Goal: Task Accomplishment & Management: Use online tool/utility

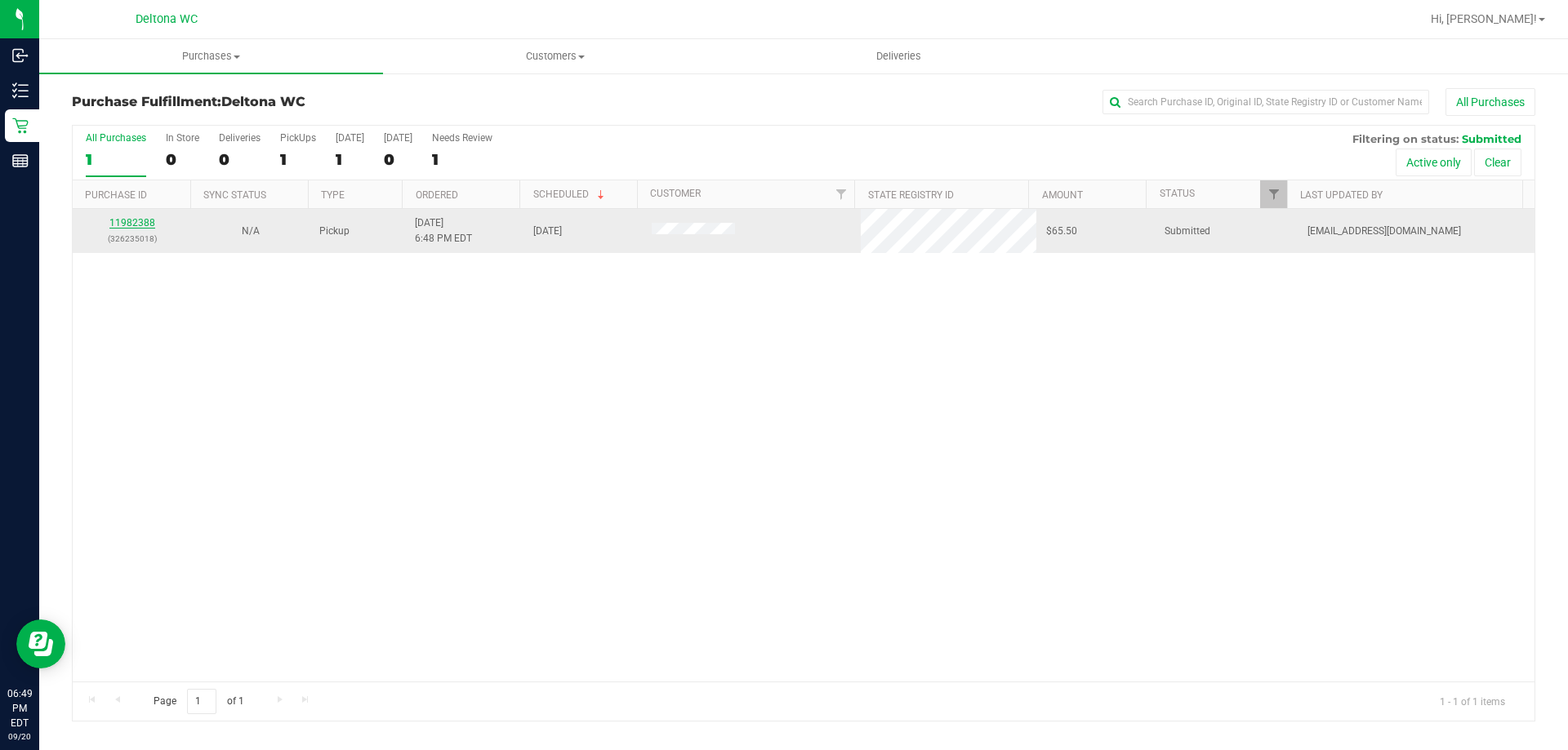
click at [137, 224] on link "11982388" at bounding box center [133, 222] width 46 height 11
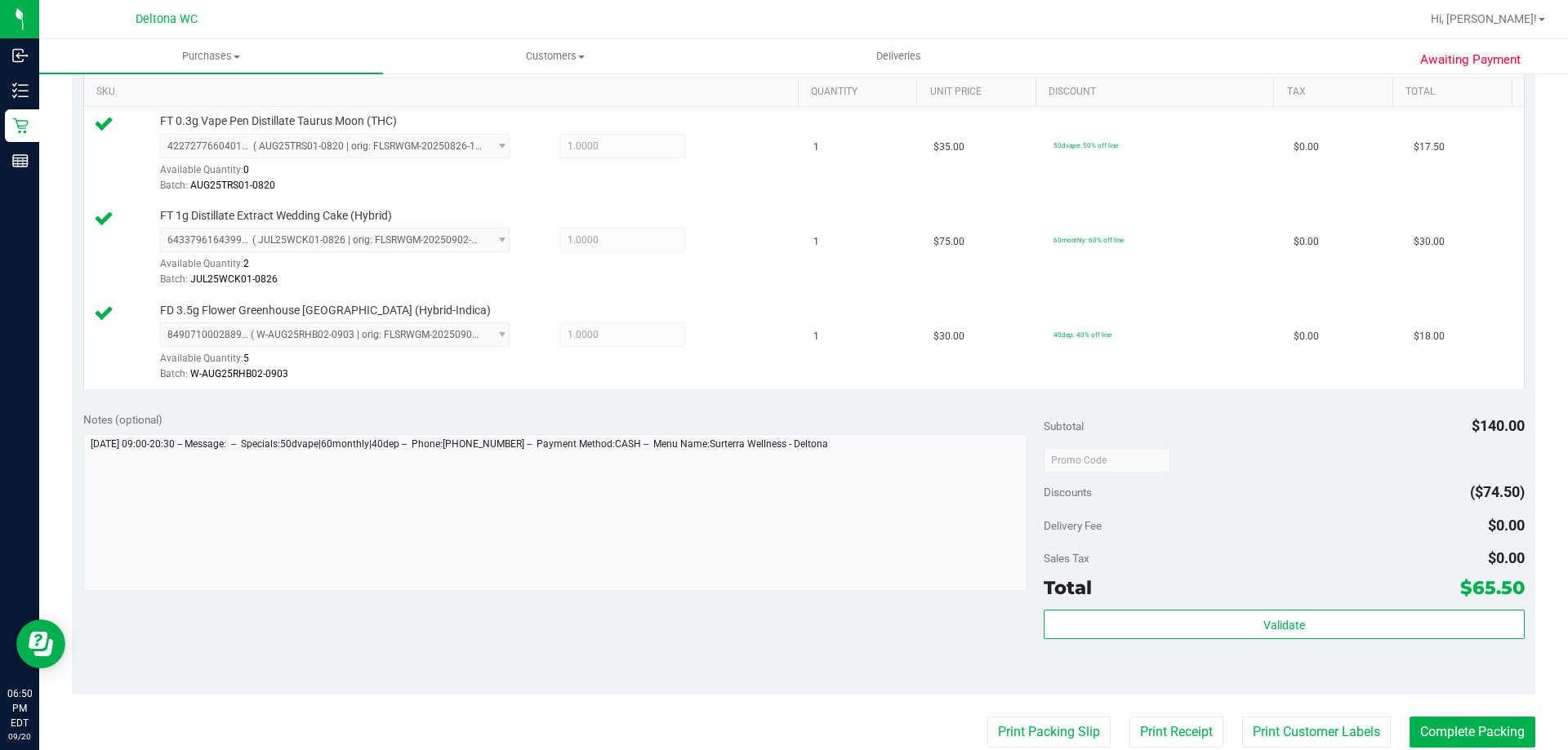
scroll to position [571, 0]
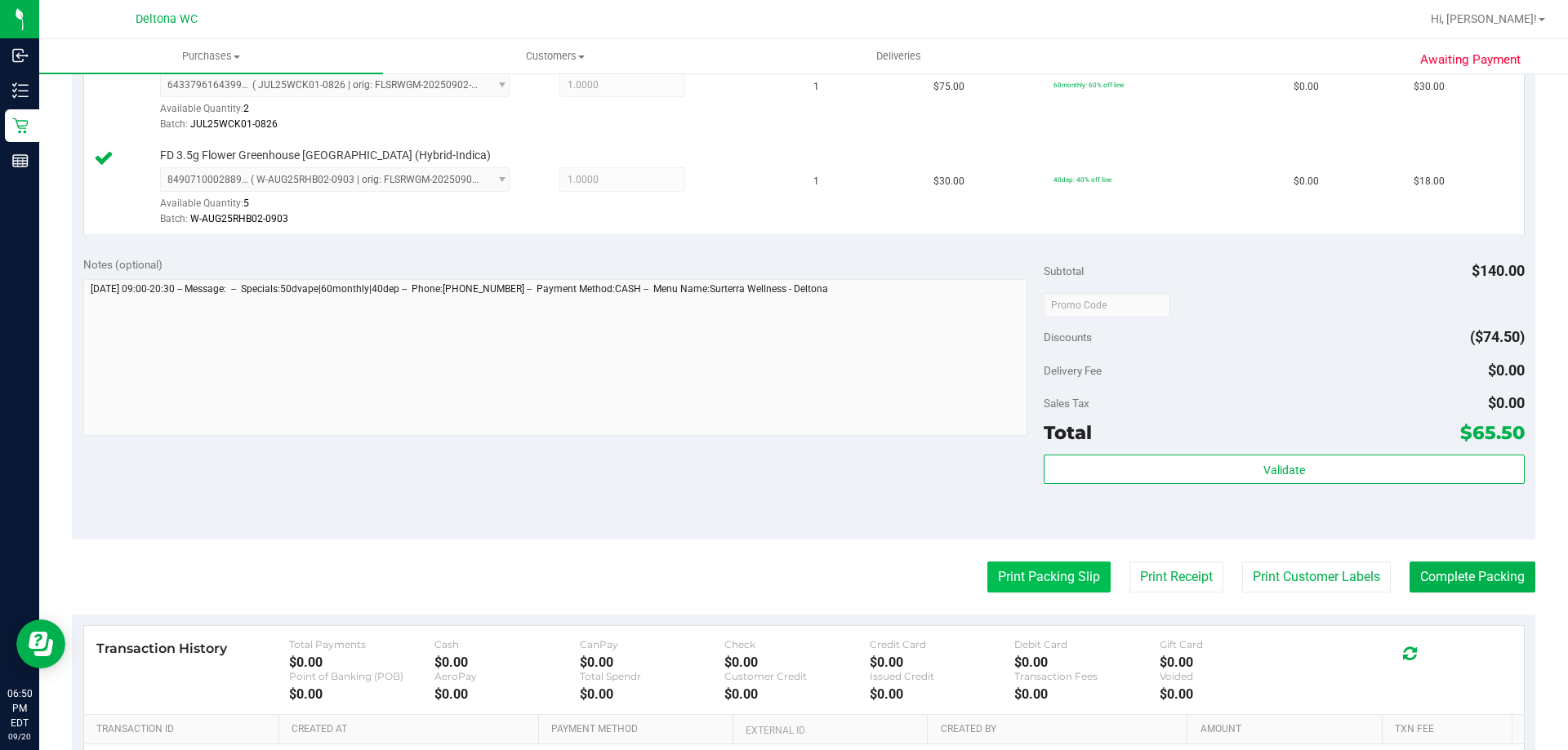
click at [1066, 584] on button "Print Packing Slip" at bounding box center [1048, 576] width 123 height 31
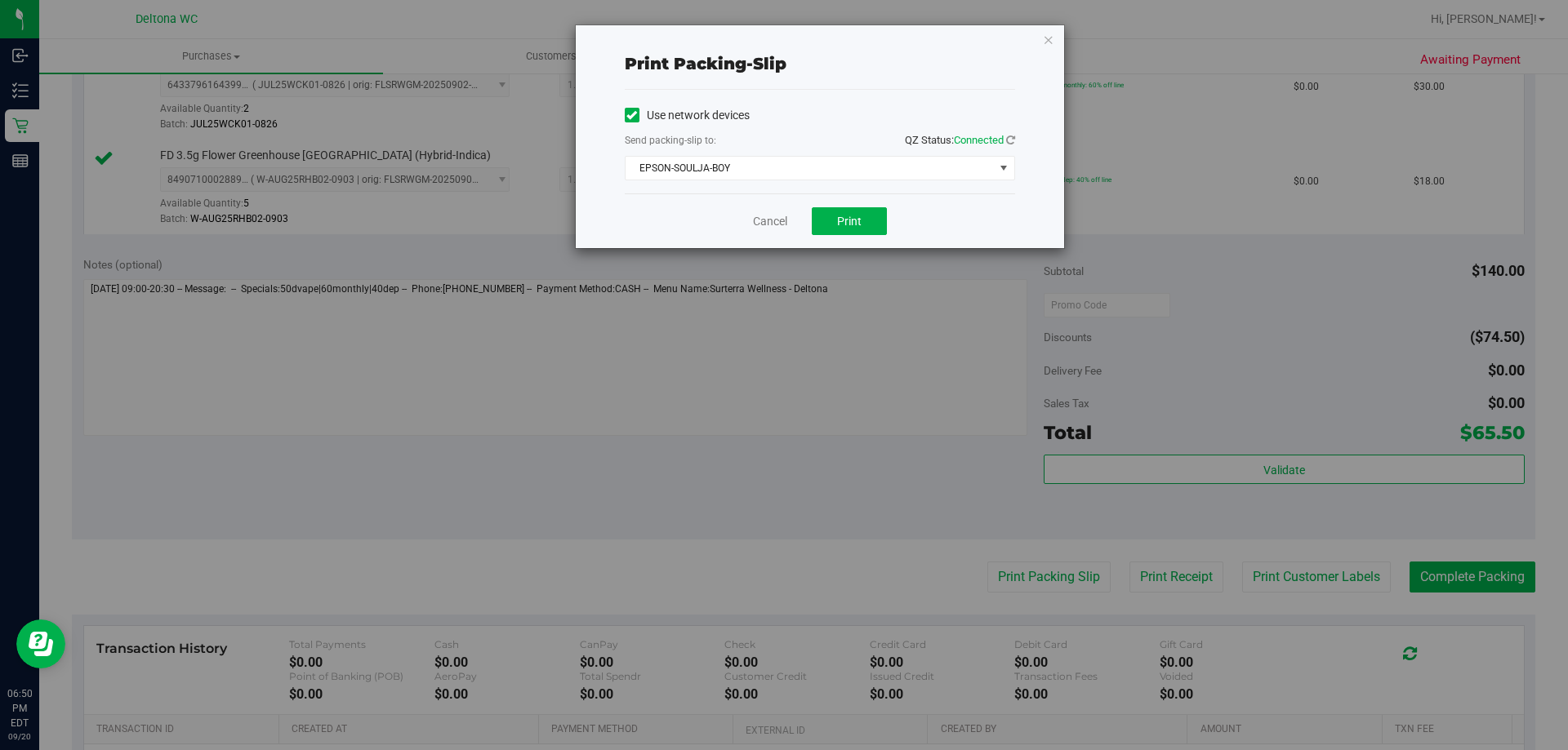
click at [865, 202] on div "Cancel Print" at bounding box center [819, 221] width 391 height 55
click at [863, 215] on button "Print" at bounding box center [849, 222] width 75 height 28
click at [1050, 47] on icon "button" at bounding box center [1048, 39] width 11 height 20
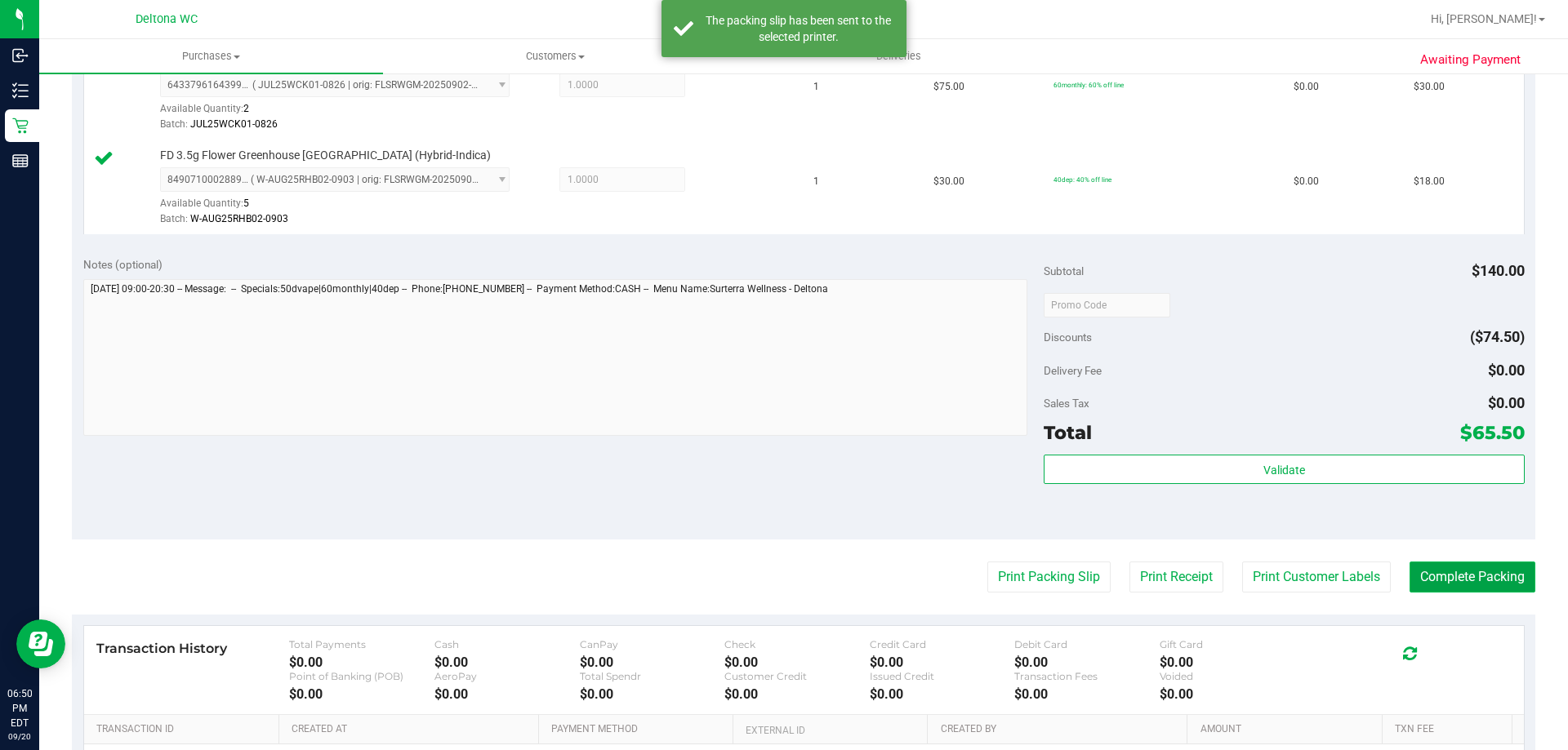
click at [1479, 572] on button "Complete Packing" at bounding box center [1472, 576] width 126 height 31
